Goal: Information Seeking & Learning: Learn about a topic

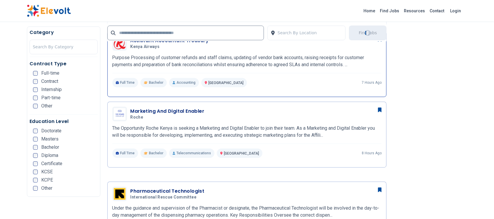
scroll to position [439, 0]
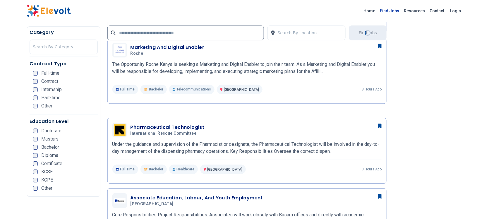
click at [399, 10] on link "Find Jobs" at bounding box center [390, 10] width 24 height 9
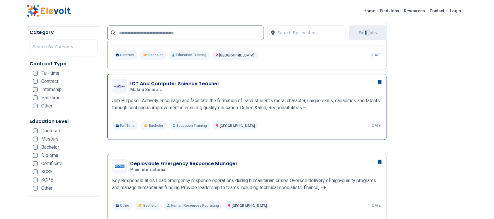
scroll to position [695, 0]
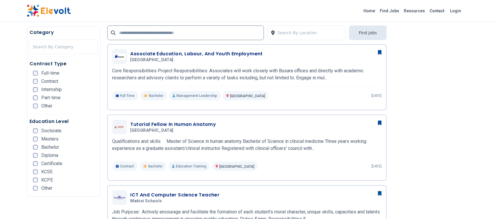
scroll to position [732, 0]
